Goal: Navigation & Orientation: Find specific page/section

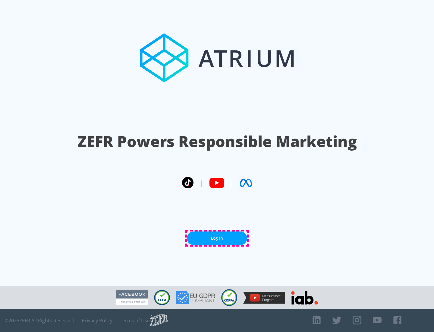
click at [217, 238] on link "Log In" at bounding box center [217, 238] width 60 height 14
